Goal: Information Seeking & Learning: Learn about a topic

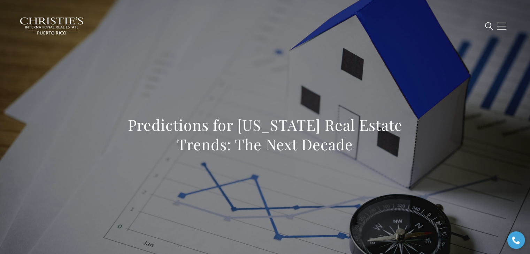
scroll to position [5945, 0]
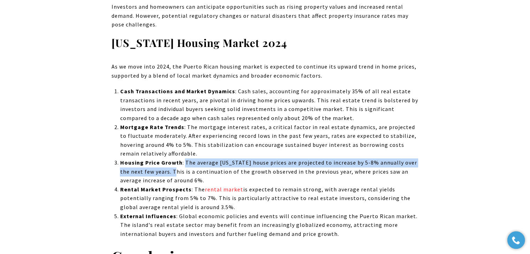
drag, startPoint x: 183, startPoint y: 126, endPoint x: 172, endPoint y: 137, distance: 15.8
click at [172, 159] on span ": The average Puerto Rico house prices are projected to increase by 5-8% annual…" at bounding box center [268, 171] width 297 height 25
copy span "The average Puerto Rico house prices are projected to increase by 5-8% annually…"
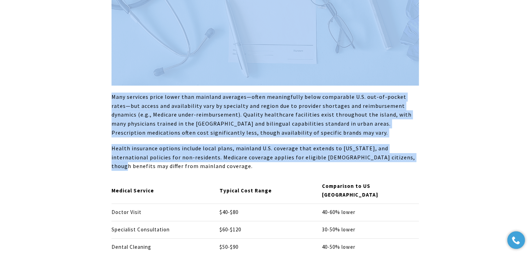
scroll to position [2615, 0]
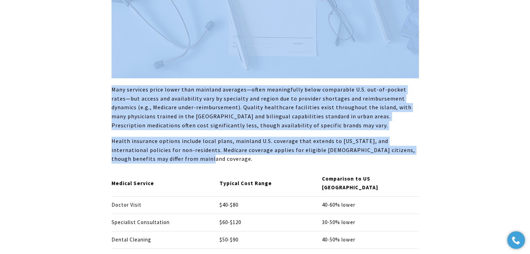
drag, startPoint x: 101, startPoint y: 104, endPoint x: 371, endPoint y: 151, distance: 273.9
click at [371, 151] on div "Puerto Rico offers a unique blend of Caribbean lifestyle and U.S. conveniences,…" at bounding box center [265, 12] width 488 height 4648
copy div "Housing represents the largest expense for most residents, and costs vary drama…"
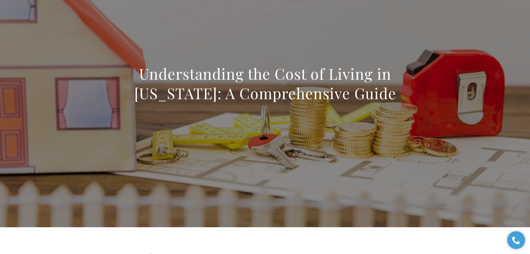
scroll to position [35, 0]
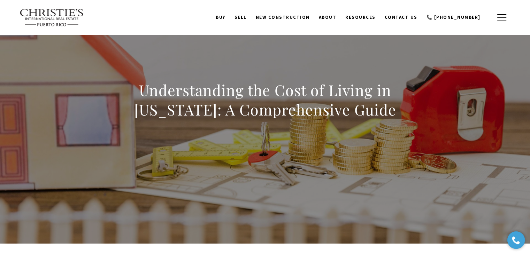
drag, startPoint x: 377, startPoint y: 115, endPoint x: 112, endPoint y: 94, distance: 265.8
click at [112, 94] on h1 "Understanding the Cost of Living in Puerto Rico: A Comprehensive Guide" at bounding box center [265, 100] width 307 height 39
copy h1 "Understanding the Cost of Living in Puerto Rico: A Comprehensive Guide"
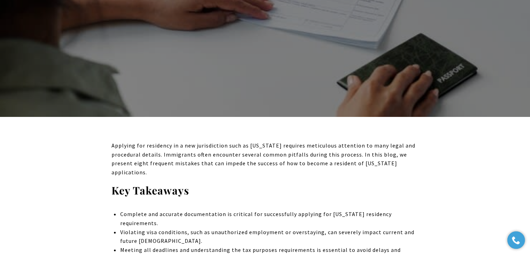
scroll to position [174, 0]
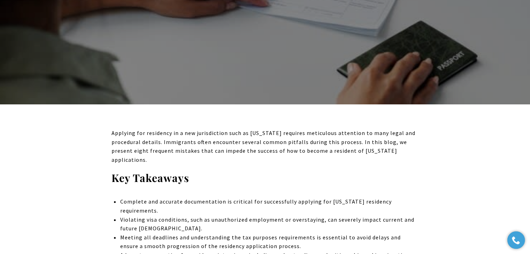
click at [348, 152] on p "Applying for residency in a new jurisdiction such as Puerto Rico requires metic…" at bounding box center [265, 147] width 307 height 36
drag, startPoint x: 389, startPoint y: 151, endPoint x: 281, endPoint y: 153, distance: 107.7
click at [281, 153] on p "Applying for residency in a new jurisdiction such as Puerto Rico requires metic…" at bounding box center [265, 147] width 307 height 36
copy p "how to become a resident of Puerto Rico"
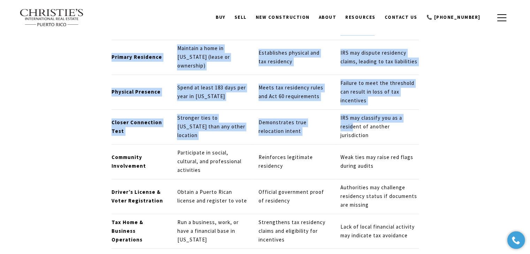
scroll to position [3739, 0]
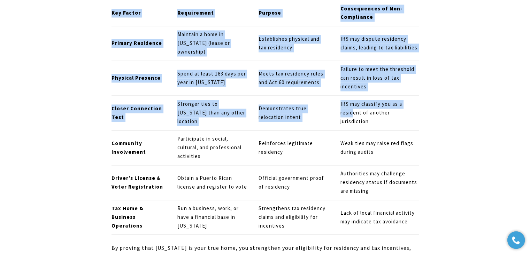
drag, startPoint x: 106, startPoint y: 91, endPoint x: 373, endPoint y: 228, distance: 299.8
copy div "One of the most crucial aspects of how to become a resident of Puerto Rico is d…"
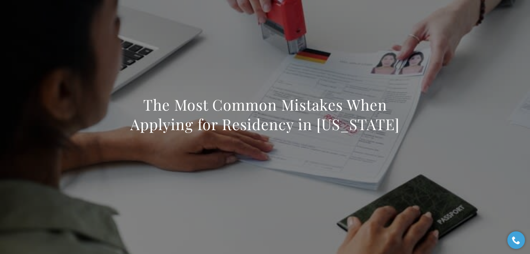
scroll to position [0, 0]
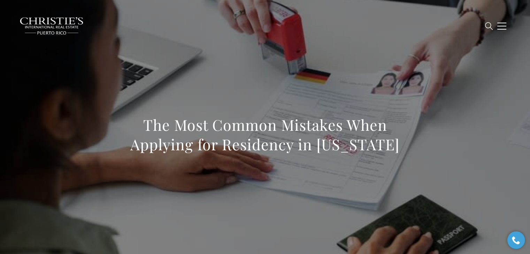
drag, startPoint x: 405, startPoint y: 151, endPoint x: 129, endPoint y: 121, distance: 277.7
click at [129, 121] on h1 "The Most Common Mistakes When Applying for Residency in Puerto Rico" at bounding box center [265, 134] width 307 height 39
copy h1 "The Most Common Mistakes When Applying for Residency in Puerto Rico"
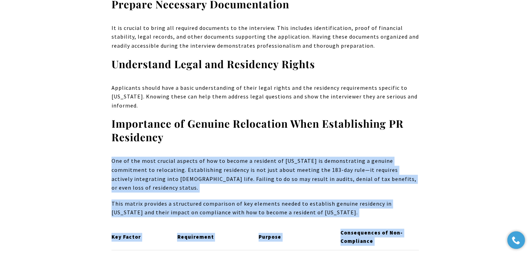
scroll to position [3521, 0]
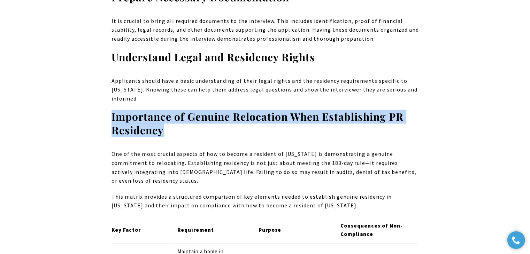
drag, startPoint x: 178, startPoint y: 116, endPoint x: 111, endPoint y: 105, distance: 68.5
copy strong "Importance of Genuine Relocation When Establishing PR Residency"
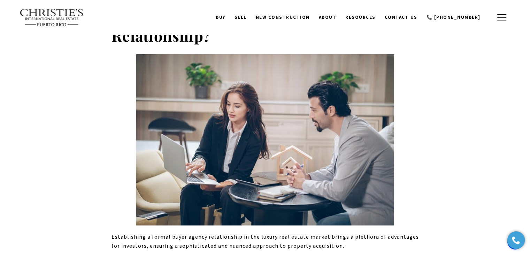
scroll to position [2587, 0]
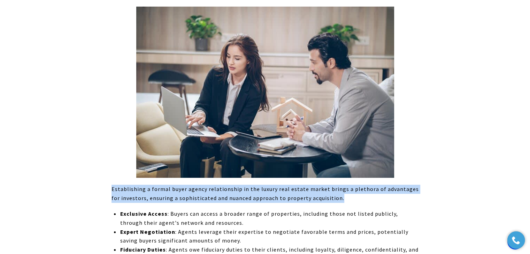
drag, startPoint x: 341, startPoint y: 170, endPoint x: 98, endPoint y: 157, distance: 244.1
copy span "Establishing a formal buyer agency relationship in the luxury real estate marke…"
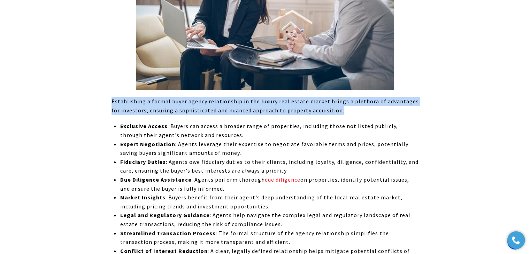
scroll to position [2692, 0]
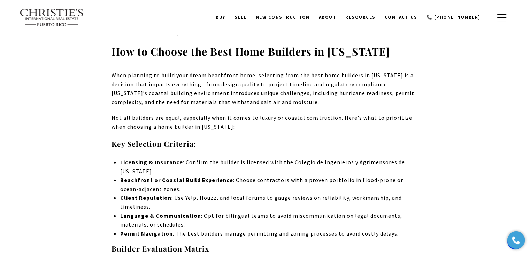
scroll to position [2043, 0]
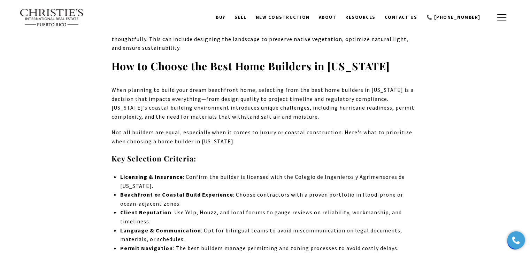
drag, startPoint x: 394, startPoint y: 55, endPoint x: 103, endPoint y: 52, distance: 290.4
copy strong "How to Choose the Best Home Builders in Puerto Rico"
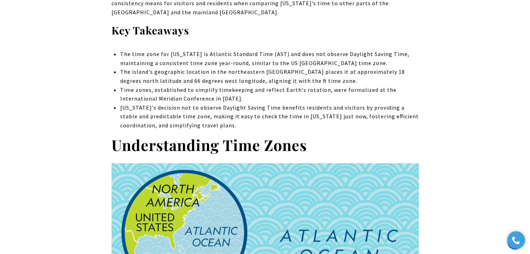
scroll to position [418, 0]
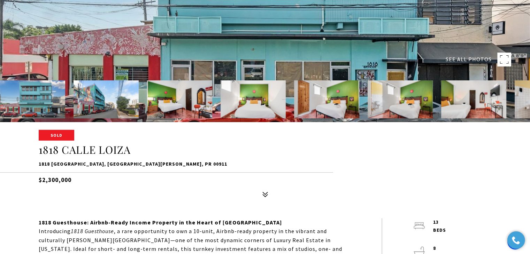
scroll to position [105, 0]
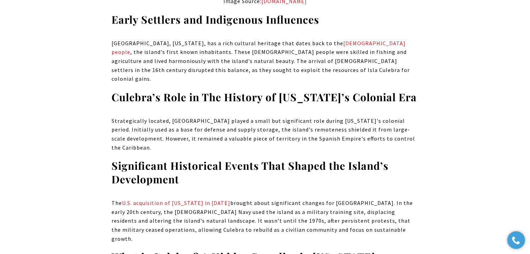
scroll to position [732, 0]
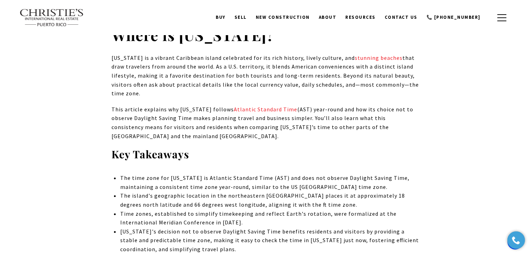
scroll to position [766, 0]
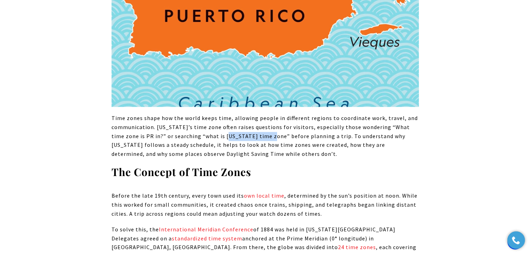
drag, startPoint x: 253, startPoint y: 138, endPoint x: 210, endPoint y: 139, distance: 42.9
click at [210, 139] on p "Time zones shape how the world keeps time, allowing people in different regions…" at bounding box center [265, 136] width 307 height 45
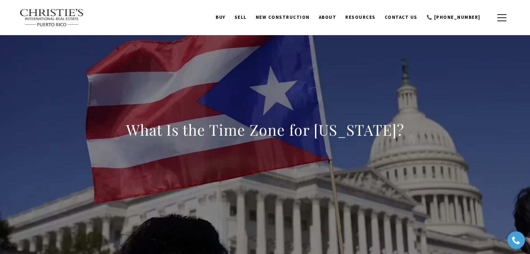
scroll to position [0, 0]
